Goal: Information Seeking & Learning: Learn about a topic

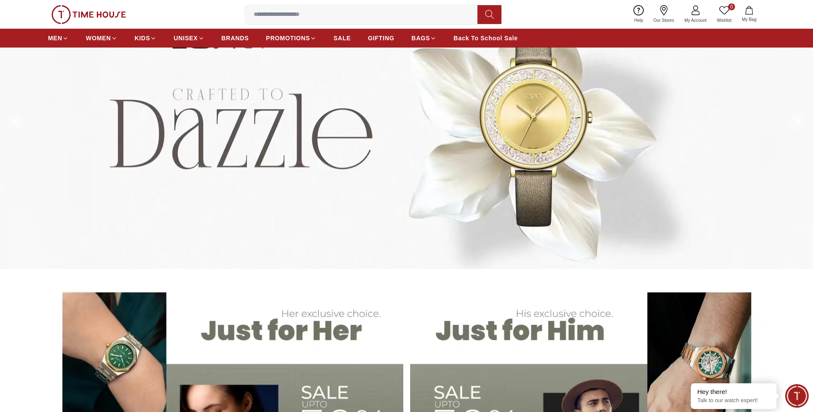
scroll to position [86, 0]
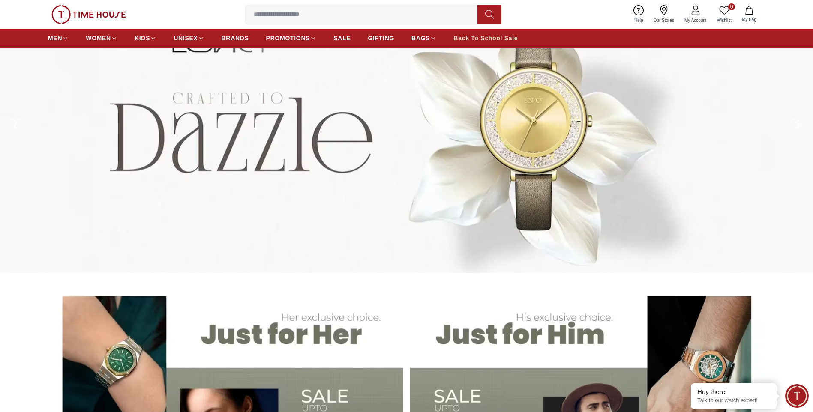
click at [491, 40] on span "Back To School Sale" at bounding box center [485, 38] width 64 height 9
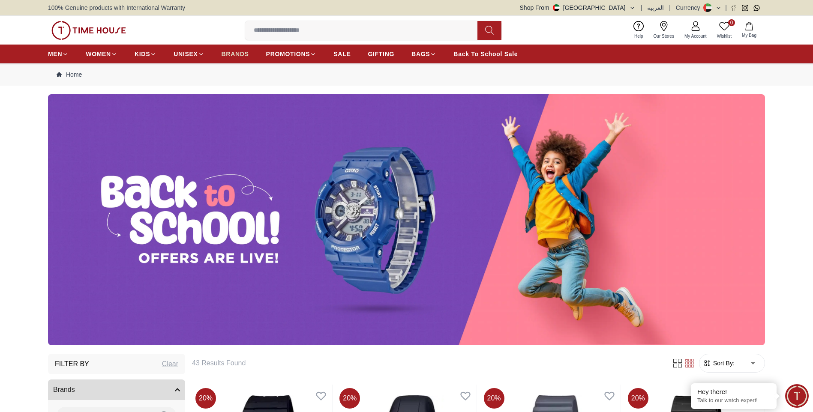
click at [238, 52] on span "BRANDS" at bounding box center [235, 54] width 27 height 9
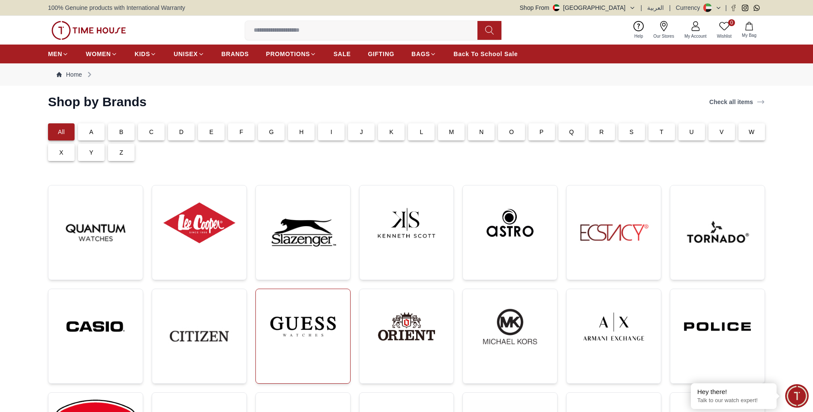
click at [291, 304] on img at bounding box center [303, 326] width 81 height 61
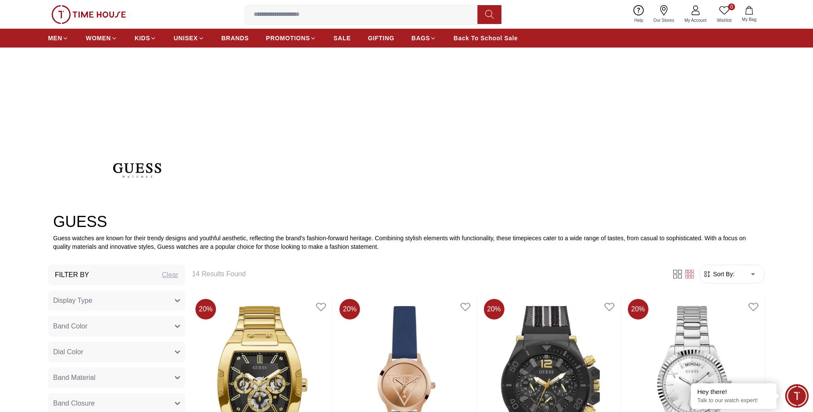
scroll to position [43, 0]
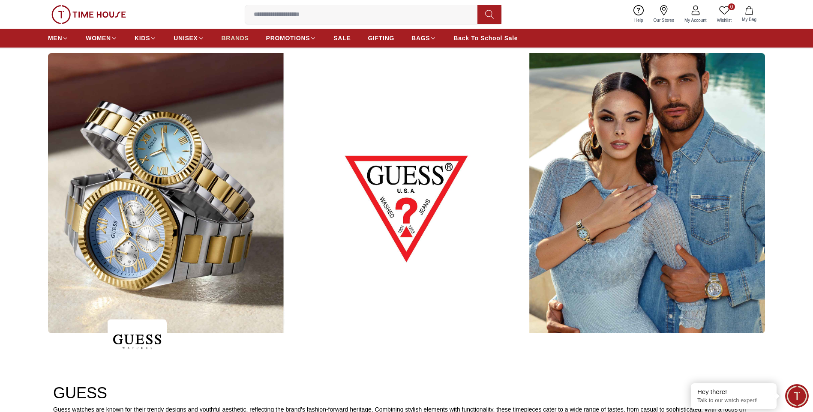
click at [235, 36] on span "BRANDS" at bounding box center [235, 38] width 27 height 9
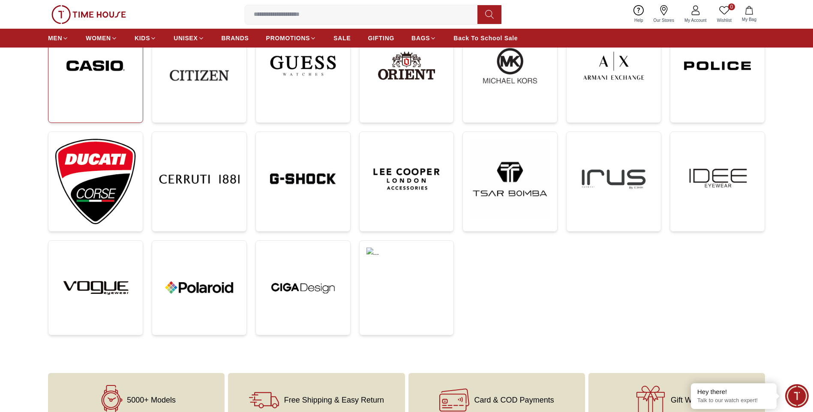
scroll to position [257, 0]
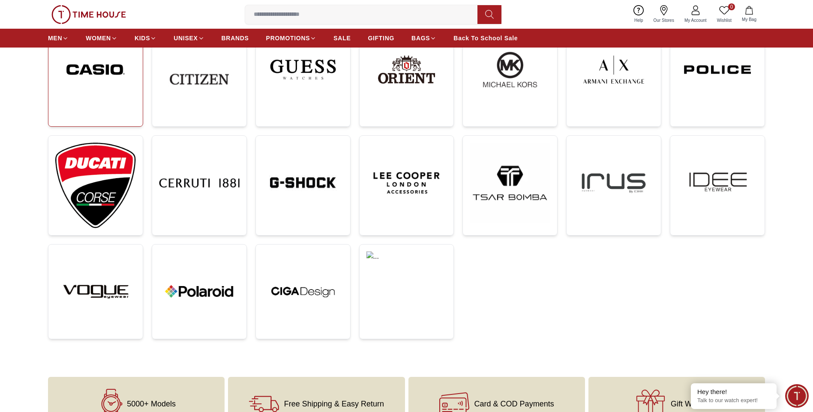
click at [101, 81] on img at bounding box center [95, 69] width 81 height 61
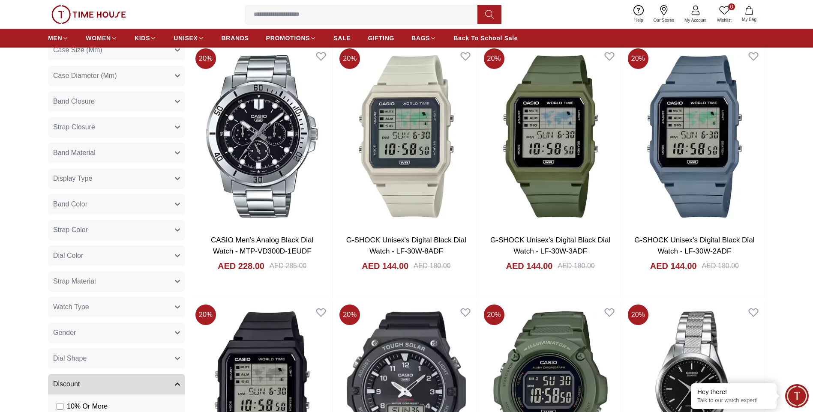
scroll to position [471, 0]
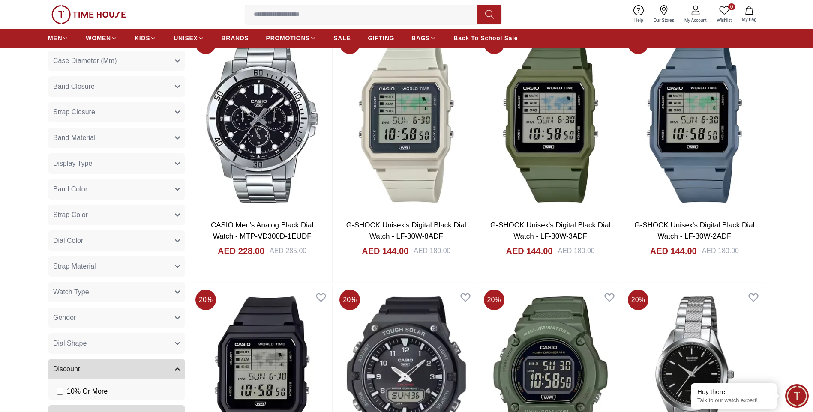
click at [110, 323] on button "Gender" at bounding box center [116, 318] width 137 height 21
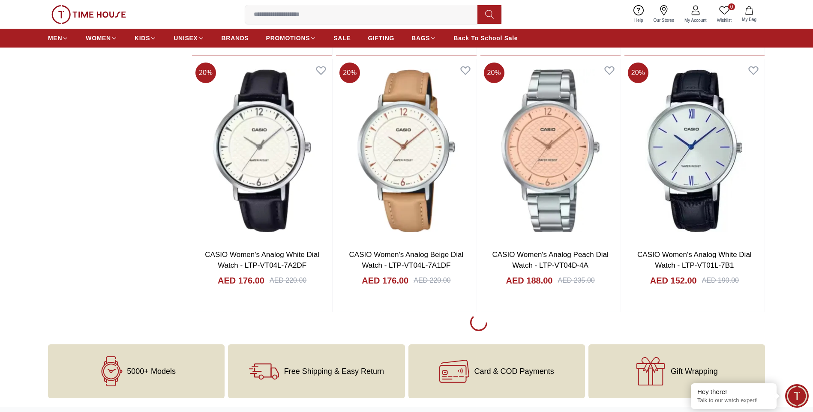
scroll to position [1629, 0]
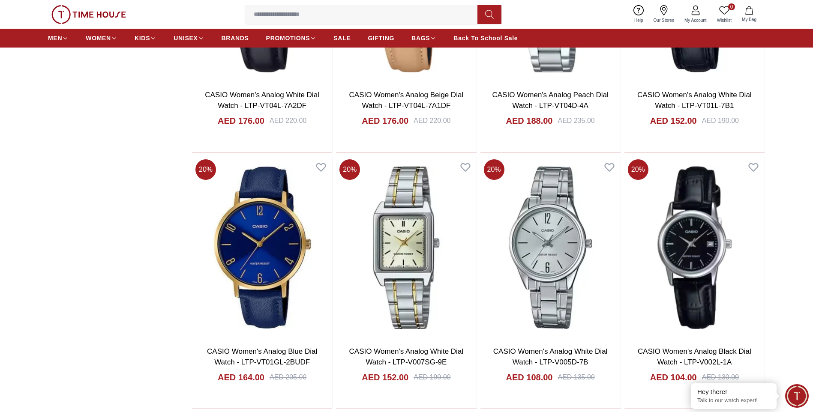
scroll to position [1800, 0]
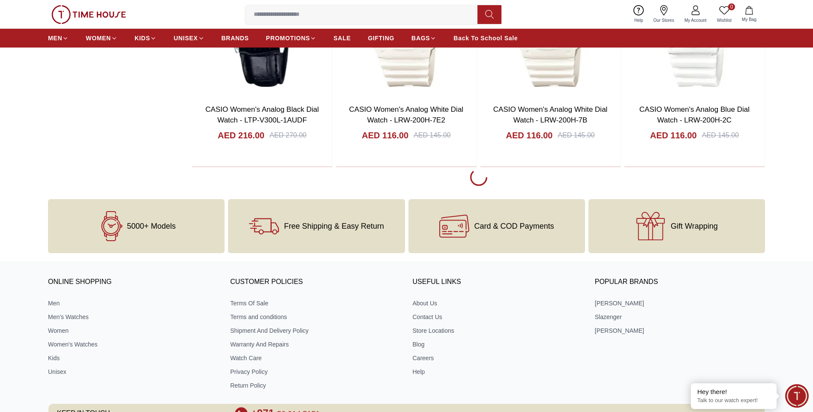
scroll to position [4201, 0]
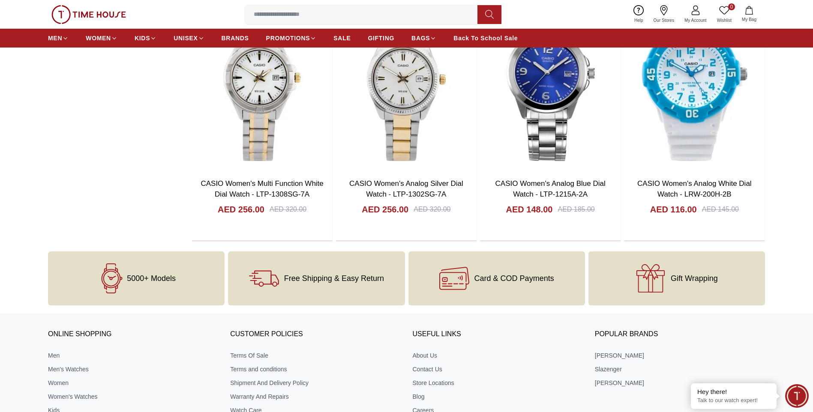
scroll to position [5958, 0]
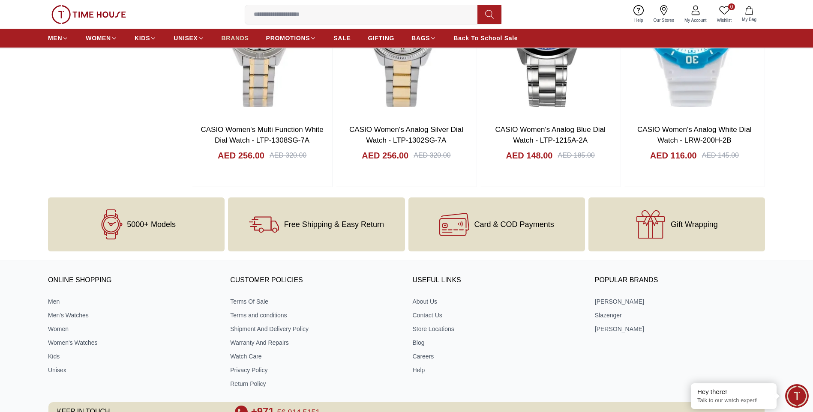
click at [230, 41] on span "BRANDS" at bounding box center [235, 38] width 27 height 9
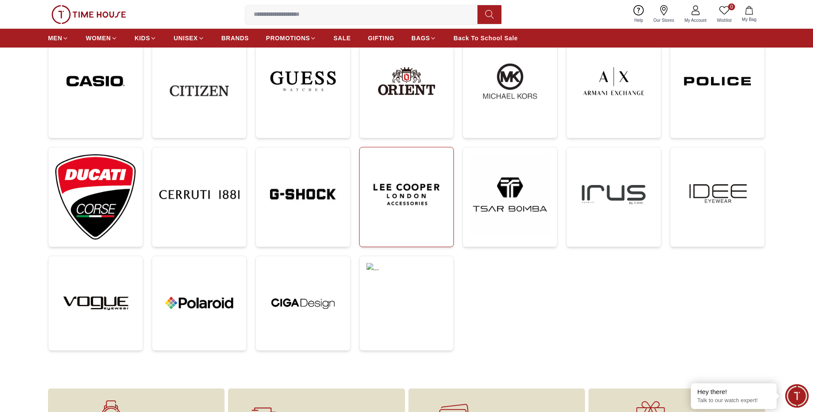
scroll to position [222, 0]
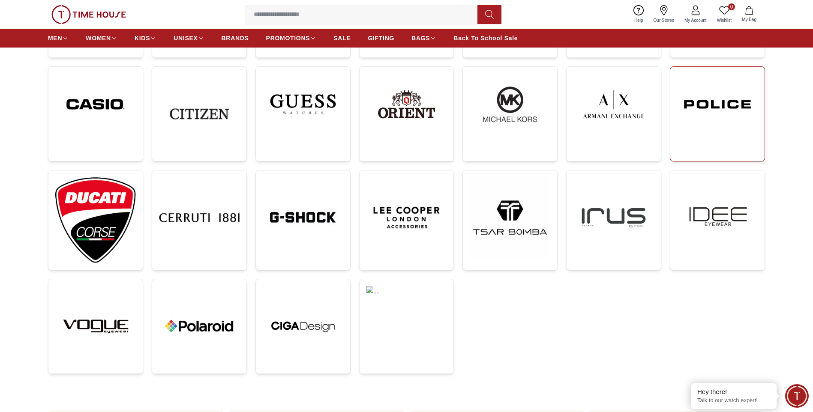
click at [700, 135] on link at bounding box center [717, 113] width 95 height 95
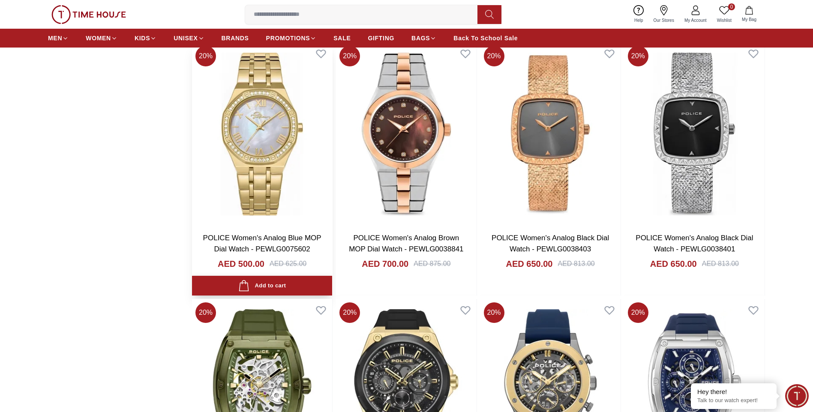
scroll to position [986, 0]
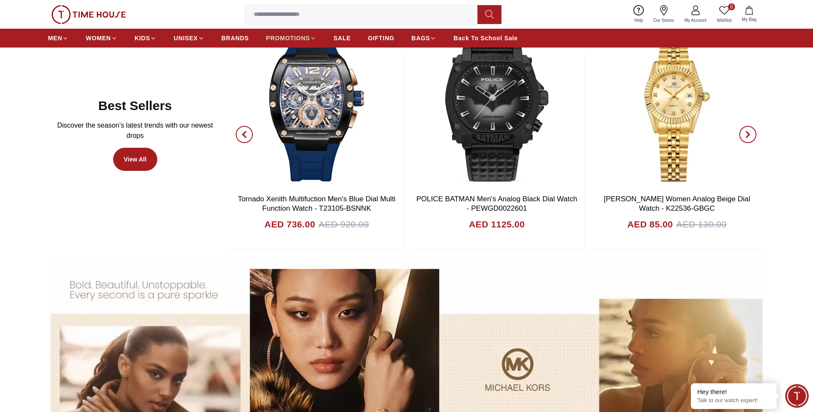
scroll to position [600, 0]
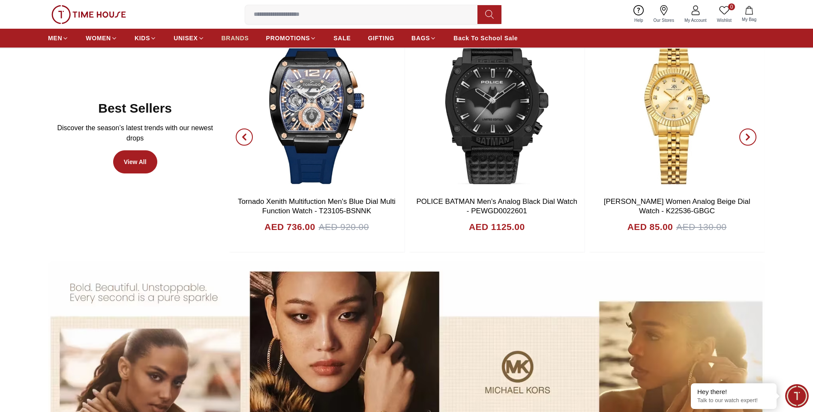
click at [234, 33] on link "BRANDS" at bounding box center [235, 37] width 27 height 15
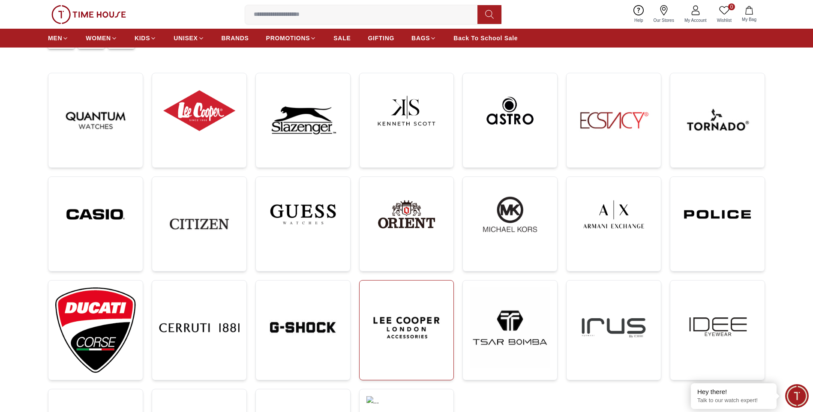
scroll to position [129, 0]
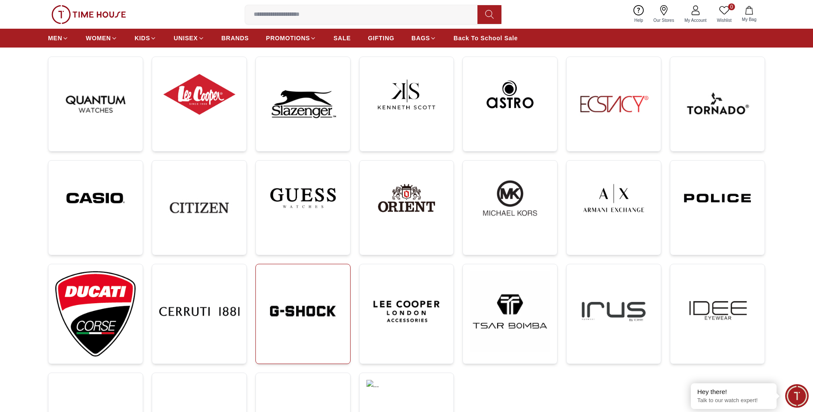
click at [335, 312] on img at bounding box center [303, 311] width 81 height 81
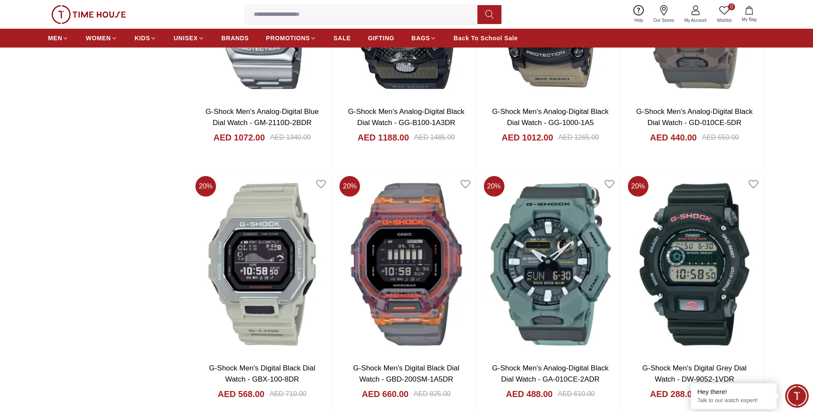
scroll to position [1200, 0]
